Goal: Information Seeking & Learning: Understand process/instructions

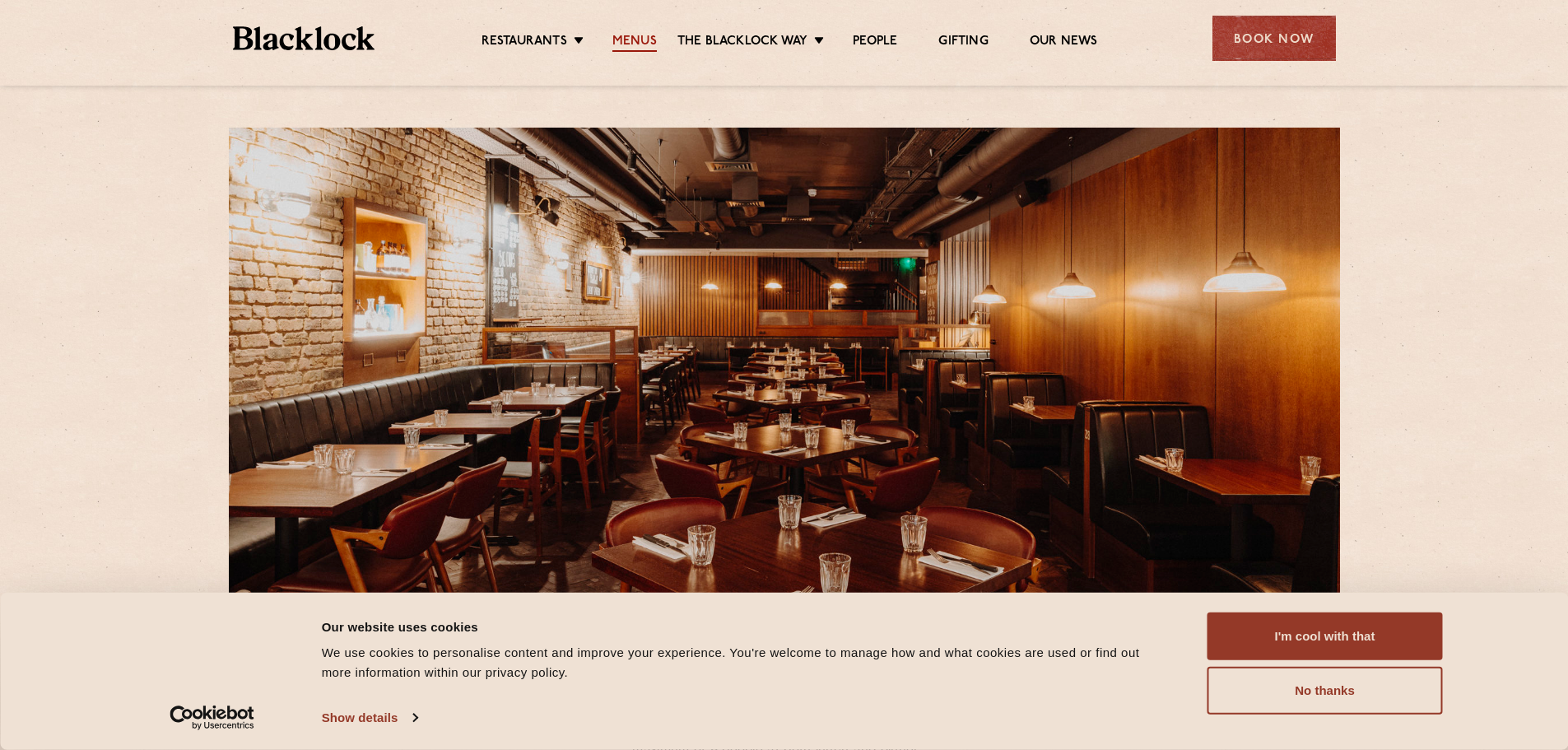
click at [635, 43] on link "Menus" at bounding box center [634, 43] width 45 height 18
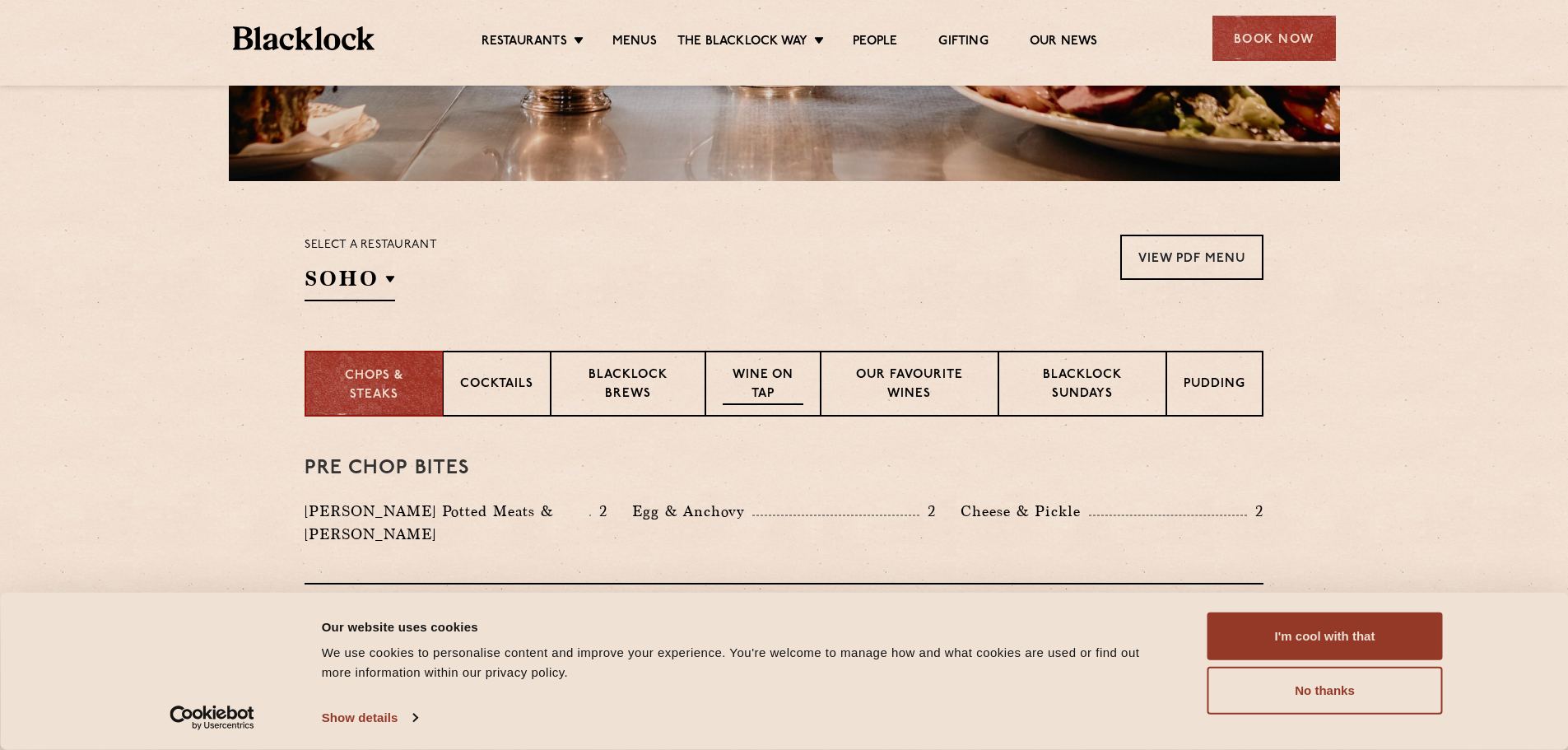
scroll to position [494, 0]
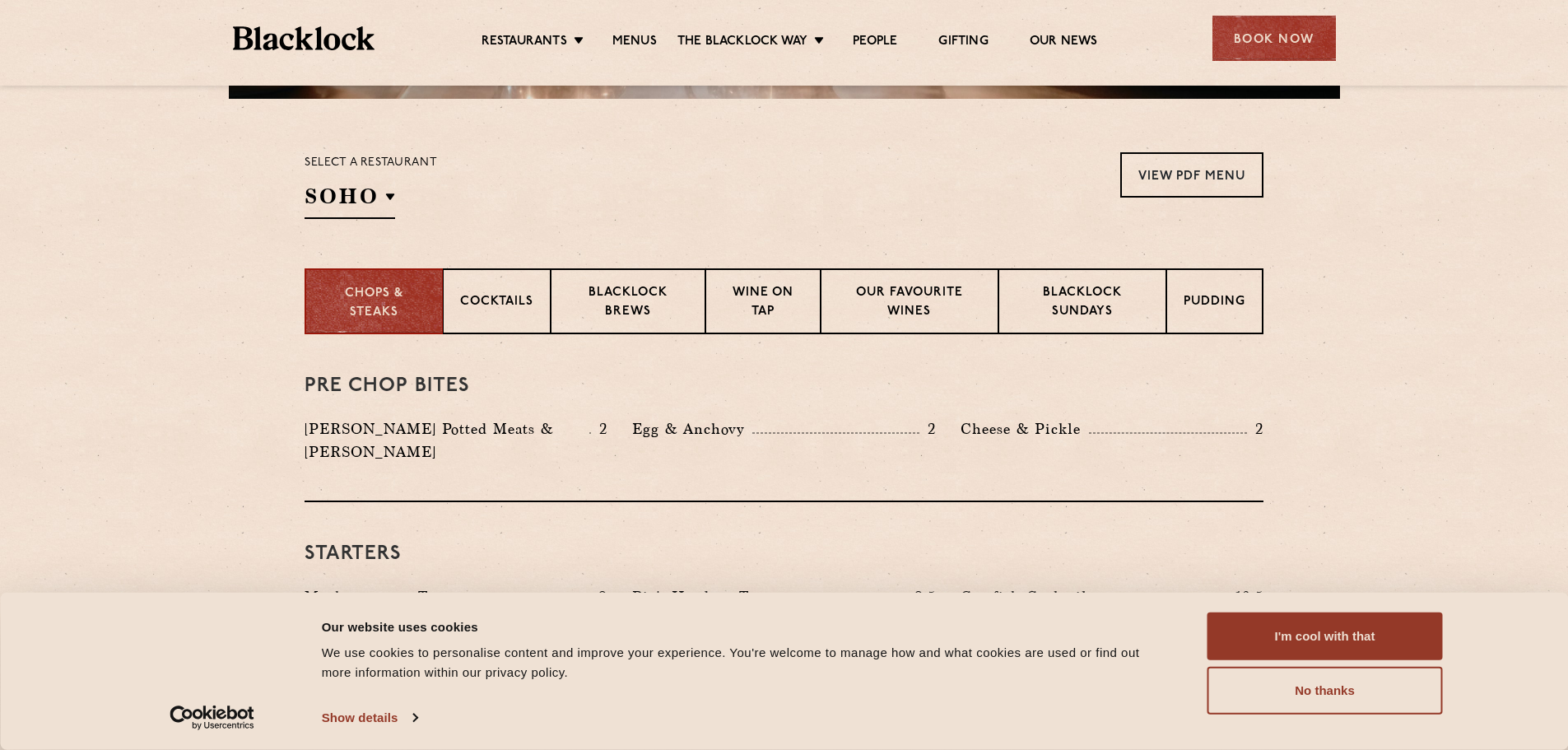
click at [398, 210] on div "Select a restaurant [GEOGRAPHIC_DATA] [GEOGRAPHIC_DATA] [GEOGRAPHIC_DATA] [GEOG…" at bounding box center [371, 185] width 133 height 66
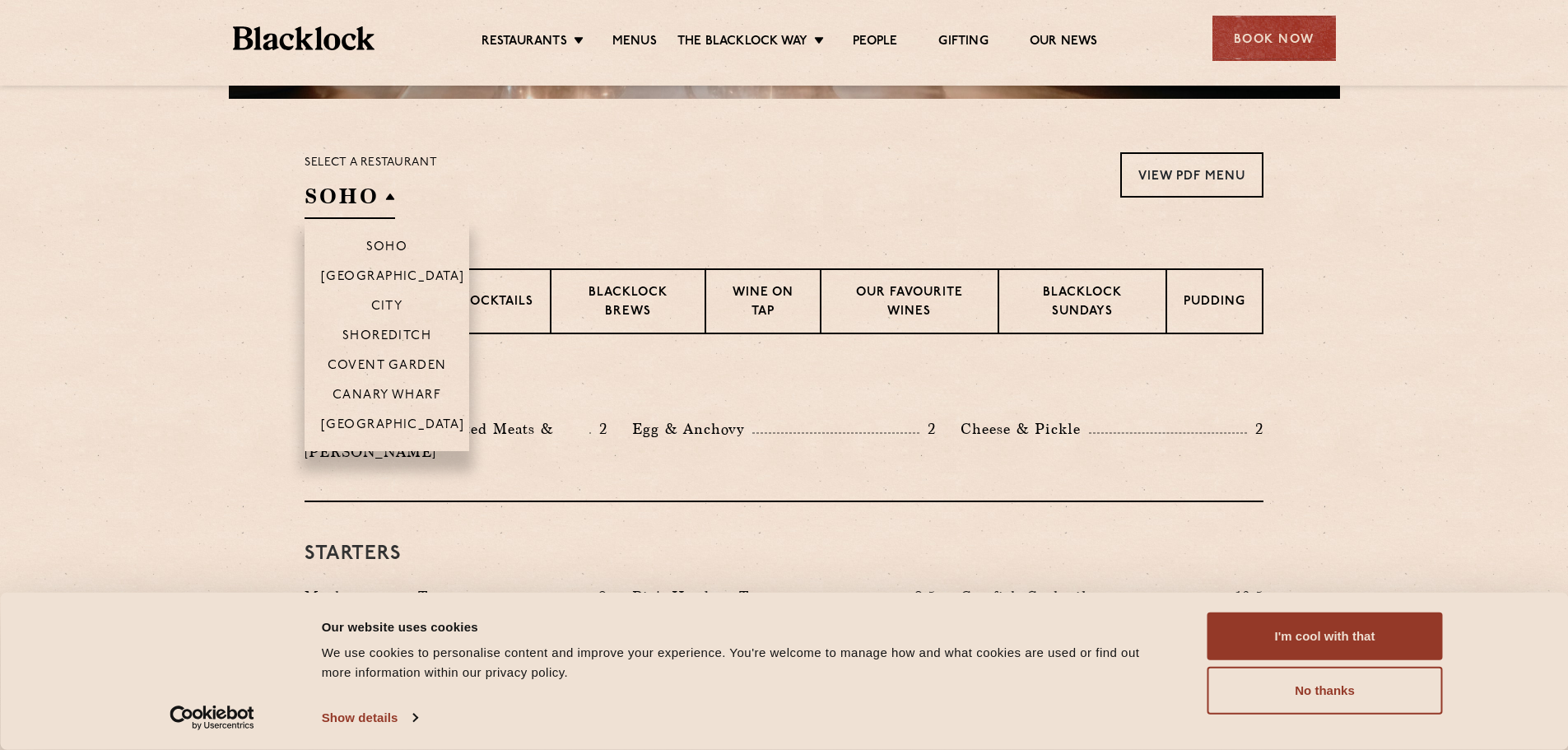
click at [391, 202] on h2 "SOHO" at bounding box center [350, 200] width 91 height 37
click at [398, 364] on p "Covent Garden" at bounding box center [387, 366] width 120 height 17
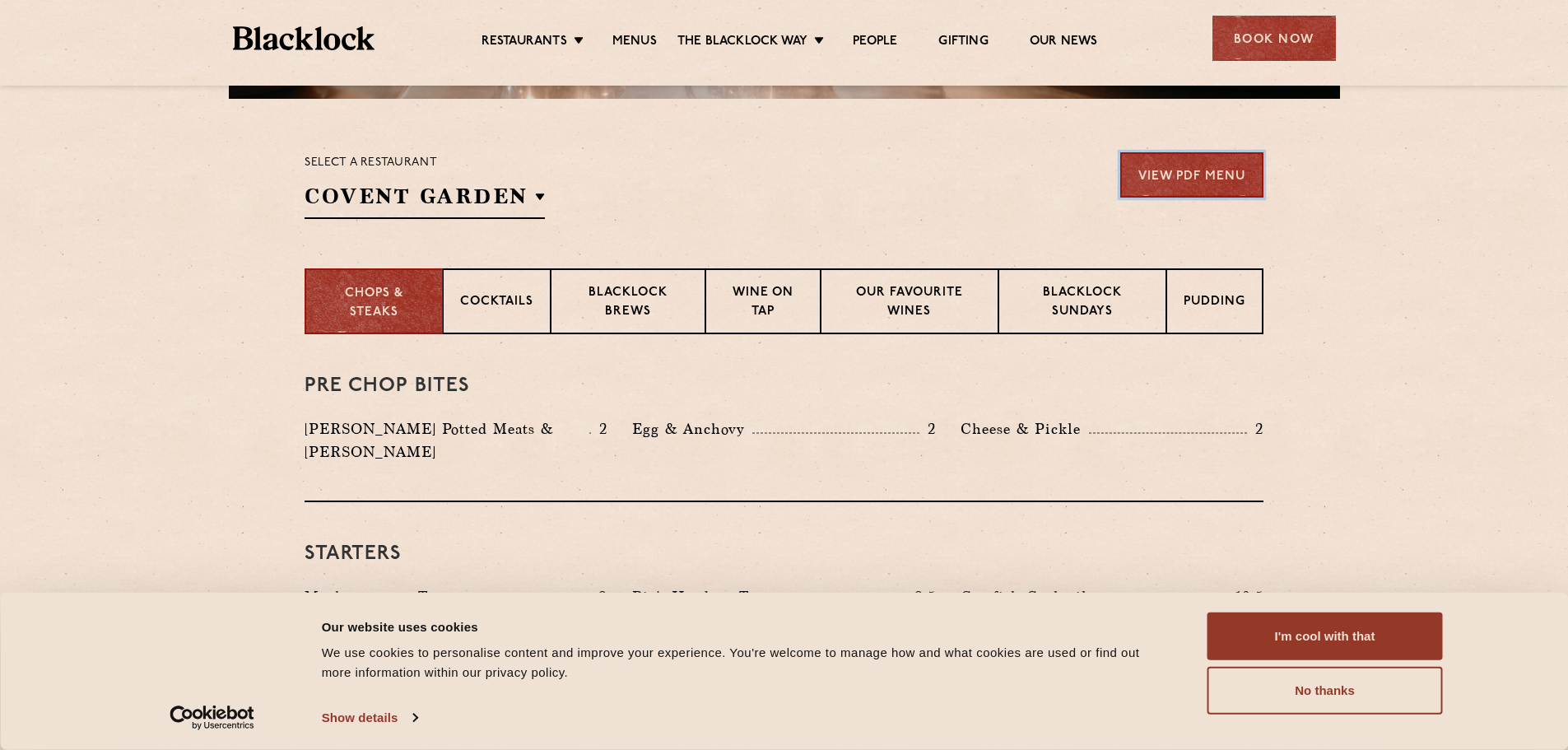
click at [1188, 177] on link "View PDF Menu" at bounding box center [1192, 175] width 143 height 45
